Goal: Task Accomplishment & Management: Manage account settings

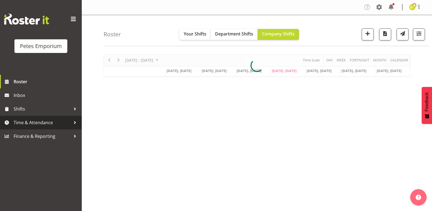
click at [37, 125] on span "Time & Attendance" at bounding box center [42, 122] width 57 height 8
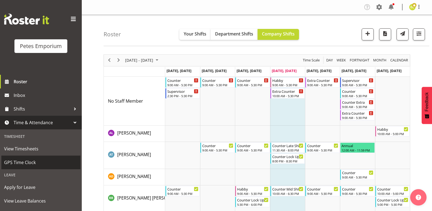
click at [33, 161] on span "GPS Time Clock" at bounding box center [41, 162] width 74 height 8
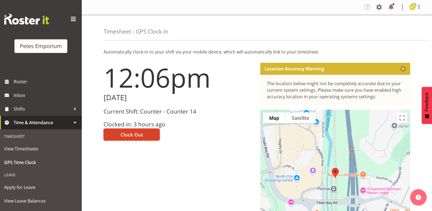
click at [139, 134] on span "Clock Out" at bounding box center [131, 134] width 23 height 7
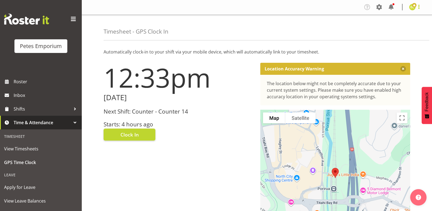
click at [417, 7] on span at bounding box center [418, 7] width 7 height 7
click at [388, 18] on link "Profile" at bounding box center [396, 19] width 52 height 10
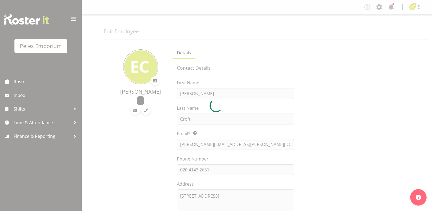
select select "TimelineWeek"
click at [415, 8] on div at bounding box center [216, 105] width 432 height 211
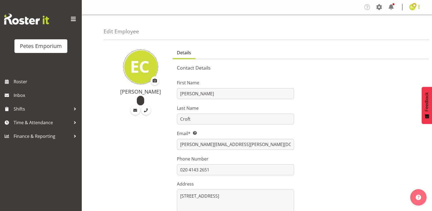
click at [416, 7] on span at bounding box center [418, 7] width 7 height 7
click at [388, 30] on link "Log Out" at bounding box center [396, 29] width 52 height 10
